Goal: Information Seeking & Learning: Check status

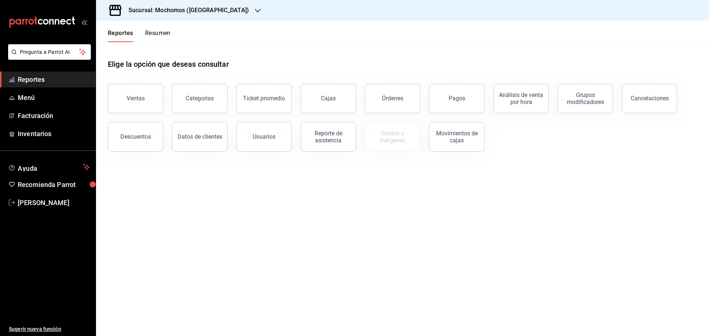
click at [255, 9] on icon "button" at bounding box center [258, 11] width 6 height 6
click at [113, 30] on span "Ryoshi ([GEOGRAPHIC_DATA])" at bounding box center [137, 32] width 71 height 8
click at [464, 100] on div "Pagos" at bounding box center [456, 98] width 17 height 7
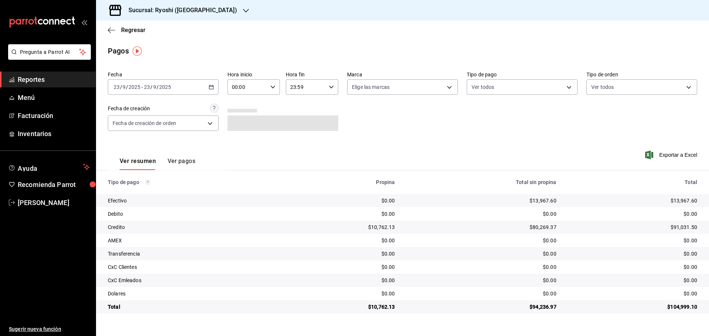
click at [211, 85] on icon "button" at bounding box center [211, 87] width 5 height 5
click at [149, 191] on span "Rango de fechas" at bounding box center [142, 193] width 57 height 8
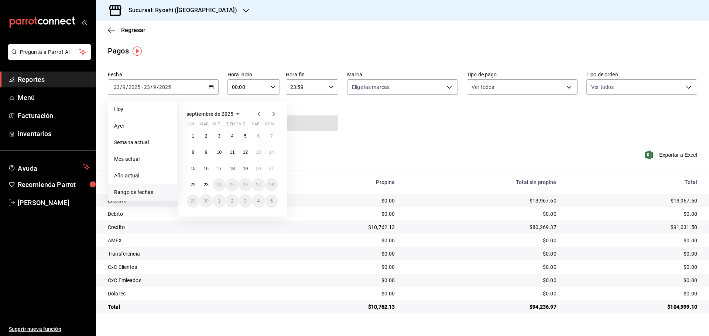
click at [272, 85] on icon "button" at bounding box center [272, 87] width 5 height 5
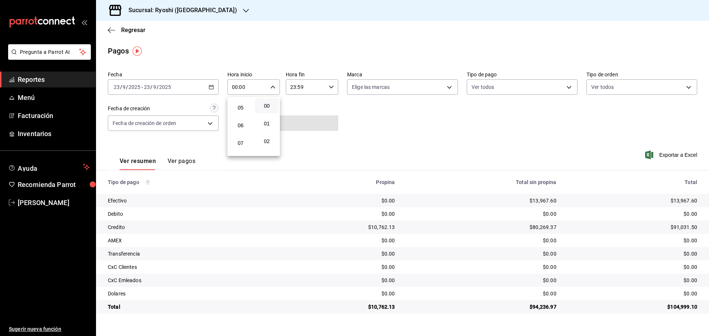
scroll to position [74, 0]
click at [241, 118] on span "05" at bounding box center [240, 121] width 14 height 6
type input "05:00"
click at [394, 141] on div at bounding box center [354, 168] width 709 height 336
click at [449, 86] on body "Pregunta a Parrot AI Reportes Menú Facturación Inventarios Ayuda Recomienda Par…" at bounding box center [354, 168] width 709 height 336
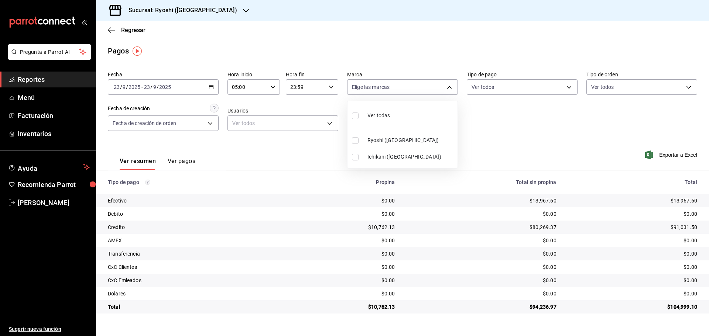
click at [357, 153] on li "Ichikani ([GEOGRAPHIC_DATA])" at bounding box center [402, 157] width 110 height 17
type input "e80bf875-3c9c-4ad9-8c6a-14c8262011fc"
checkbox input "true"
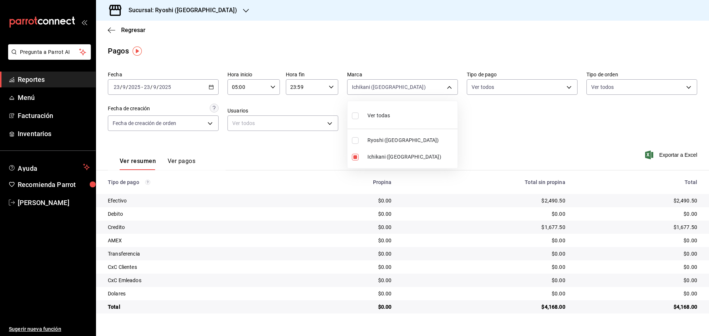
click at [109, 30] on div at bounding box center [354, 168] width 709 height 336
click at [109, 30] on icon "button" at bounding box center [111, 30] width 7 height 0
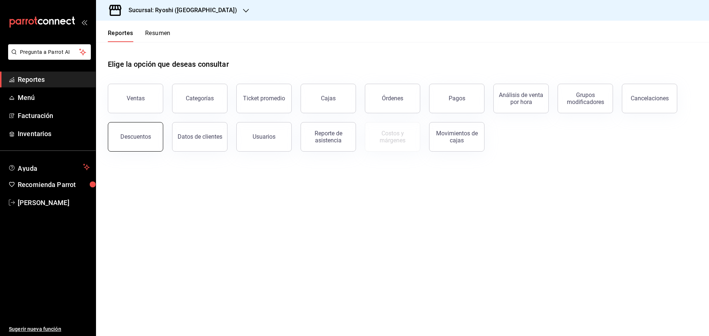
click at [137, 136] on div "Descuentos" at bounding box center [135, 136] width 31 height 7
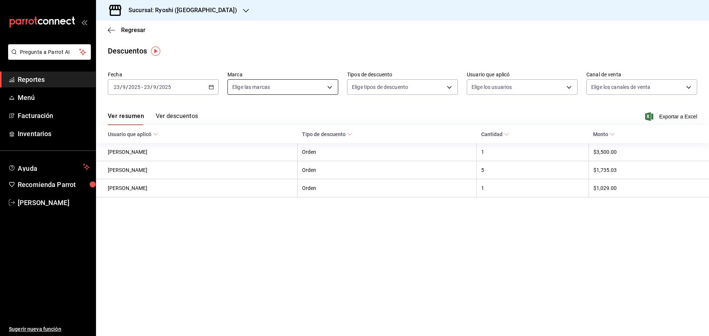
click at [329, 85] on body "Pregunta a Parrot AI Reportes Menú Facturación Inventarios Ayuda Recomienda Par…" at bounding box center [354, 168] width 709 height 336
click at [237, 153] on li "Ichikani ([GEOGRAPHIC_DATA])" at bounding box center [283, 157] width 110 height 17
type input "e80bf875-3c9c-4ad9-8c6a-14c8262011fc"
checkbox input "true"
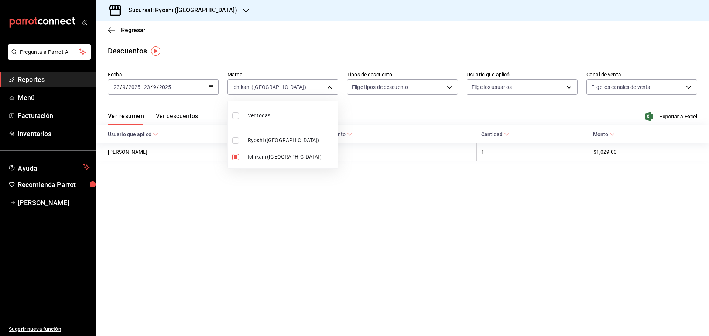
click at [108, 30] on div at bounding box center [354, 168] width 709 height 336
click at [109, 30] on icon "button" at bounding box center [109, 30] width 3 height 6
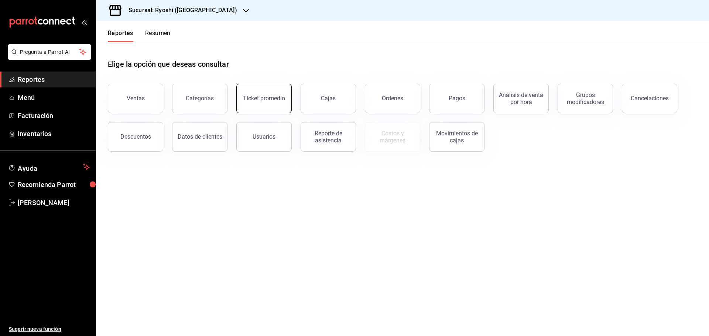
click at [267, 100] on div "Ticket promedio" at bounding box center [264, 98] width 42 height 7
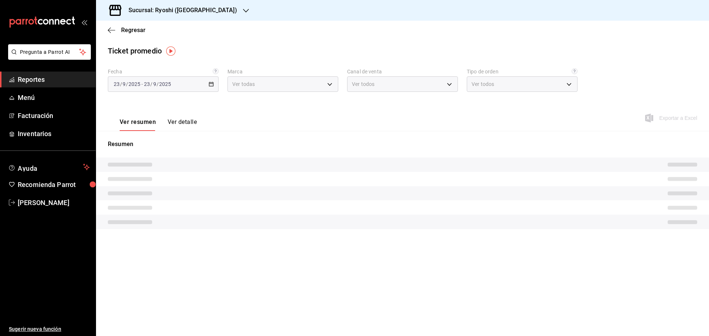
type input "26ca50e5-a845-484f-a54e-8a4432b79f59,e80bf875-3c9c-4ad9-8c6a-14c8262011fc"
type input "PARROT,UBER_EATS,RAPPI,DIDI_FOOD,ONLINE"
type input "8361b891-a2e9-4fcd-a853-f9fc8036f76a,b76ec9ad-9f52-4de9-91c0-fd75567639de,0d81c…"
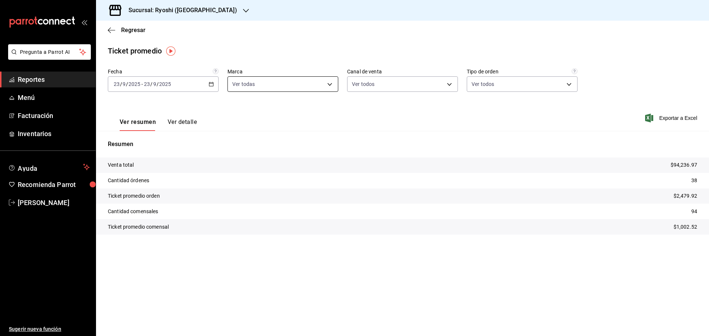
click at [330, 82] on body "Pregunta a Parrot AI Reportes Menú Facturación Inventarios Ayuda Recomienda Par…" at bounding box center [354, 168] width 709 height 336
click at [241, 110] on label at bounding box center [237, 112] width 10 height 11
click at [239, 110] on input "checkbox" at bounding box center [235, 113] width 7 height 7
checkbox input "true"
type input "26ca50e5-a845-484f-a54e-8a4432b79f59,e80bf875-3c9c-4ad9-8c6a-14c8262011fc"
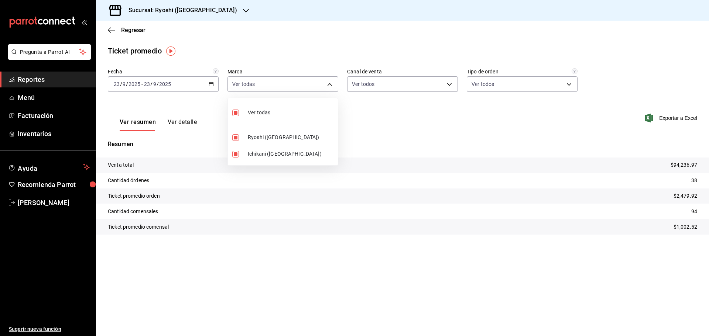
checkbox input "true"
click at [236, 109] on label at bounding box center [237, 112] width 10 height 11
click at [236, 110] on input "checkbox" at bounding box center [235, 113] width 7 height 7
checkbox input "true"
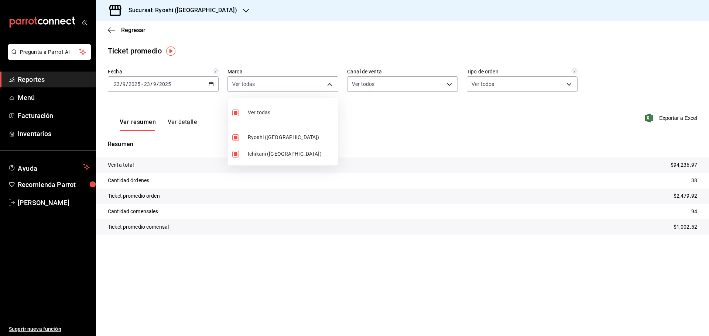
type input "26ca50e5-a845-484f-a54e-8a4432b79f59,e80bf875-3c9c-4ad9-8c6a-14c8262011fc"
checkbox input "true"
click at [235, 137] on input "checkbox" at bounding box center [235, 137] width 7 height 7
checkbox input "false"
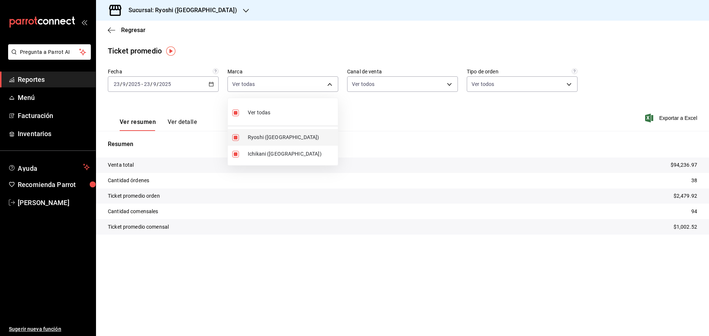
type input "e80bf875-3c9c-4ad9-8c6a-14c8262011fc"
checkbox input "false"
click at [110, 28] on div at bounding box center [354, 168] width 709 height 336
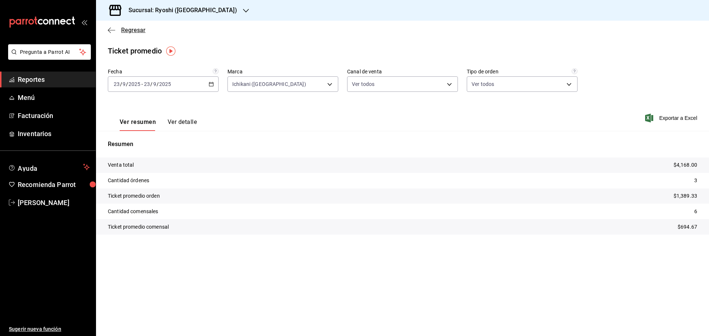
click at [110, 28] on icon "button" at bounding box center [111, 30] width 7 height 7
